Goal: Information Seeking & Learning: Check status

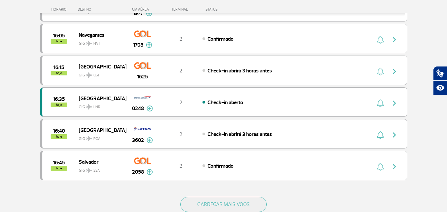
scroll to position [596, 0]
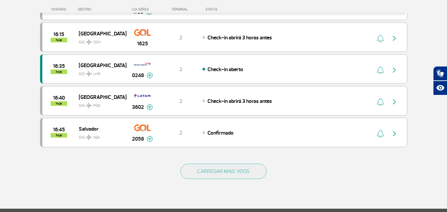
click at [205, 179] on div "CARREGAR MAIS VOOS" at bounding box center [223, 182] width 367 height 53
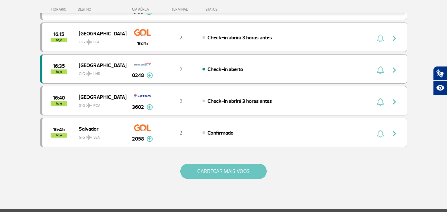
click at [207, 174] on button "CARREGAR MAIS VOOS" at bounding box center [223, 171] width 86 height 15
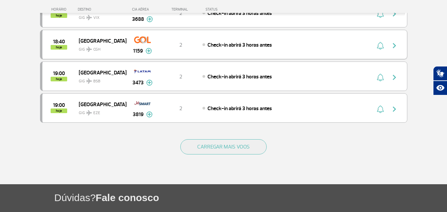
scroll to position [1257, 0]
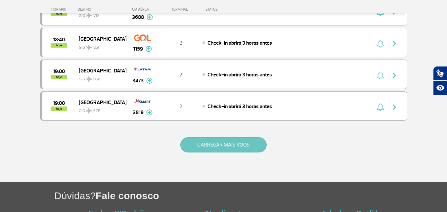
click at [225, 147] on button "CARREGAR MAIS VOOS" at bounding box center [223, 144] width 86 height 15
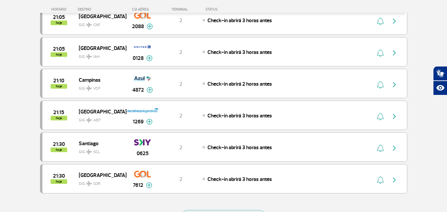
scroll to position [1886, 0]
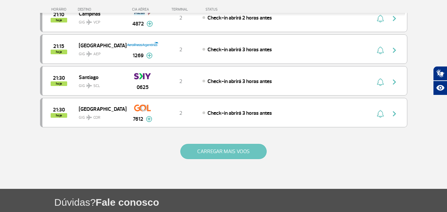
click at [197, 155] on button "CARREGAR MAIS VOOS" at bounding box center [223, 151] width 86 height 15
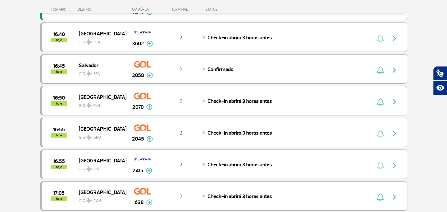
scroll to position [662, 0]
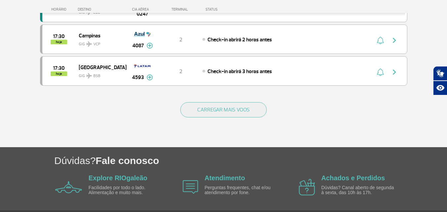
scroll to position [667, 0]
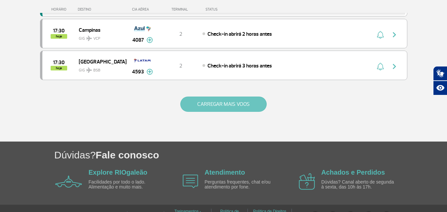
click at [246, 106] on button "CARREGAR MAIS VOOS" at bounding box center [223, 104] width 86 height 15
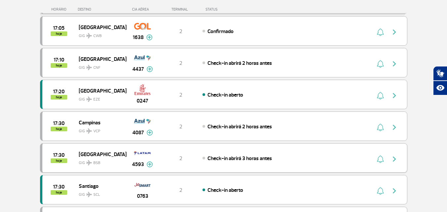
scroll to position [568, 0]
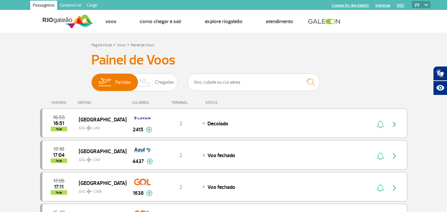
scroll to position [568, 0]
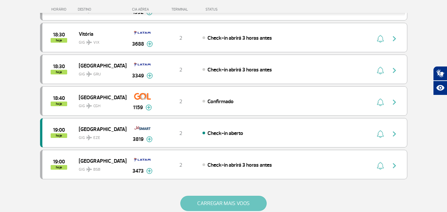
click at [218, 196] on button "CARREGAR MAIS VOOS" at bounding box center [223, 203] width 86 height 15
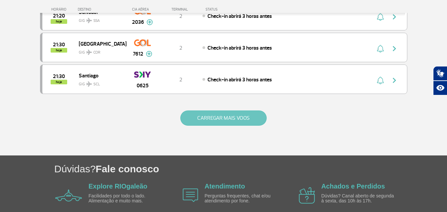
scroll to position [1296, 0]
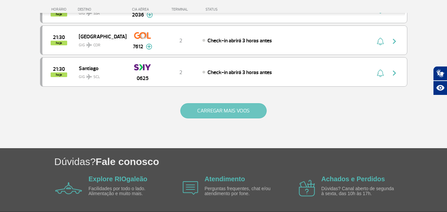
click at [244, 110] on button "CARREGAR MAIS VOOS" at bounding box center [223, 110] width 86 height 15
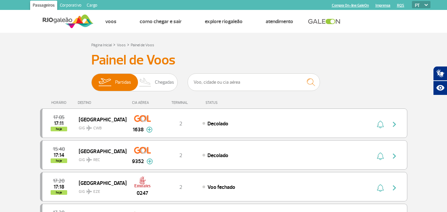
scroll to position [678, 0]
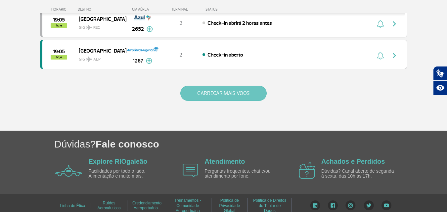
click at [234, 92] on button "CARREGAR MAIS VOOS" at bounding box center [223, 93] width 86 height 15
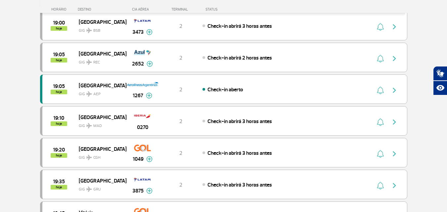
scroll to position [645, 0]
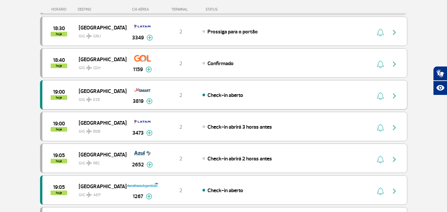
scroll to position [488, 0]
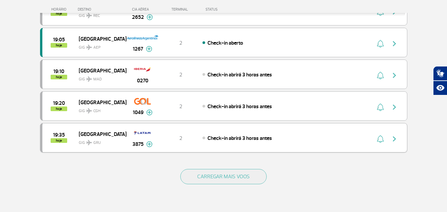
scroll to position [660, 0]
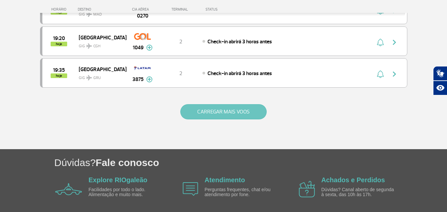
click at [204, 115] on button "CARREGAR MAIS VOOS" at bounding box center [223, 111] width 86 height 15
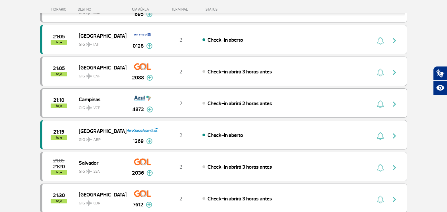
scroll to position [991, 0]
